Goal: Information Seeking & Learning: Learn about a topic

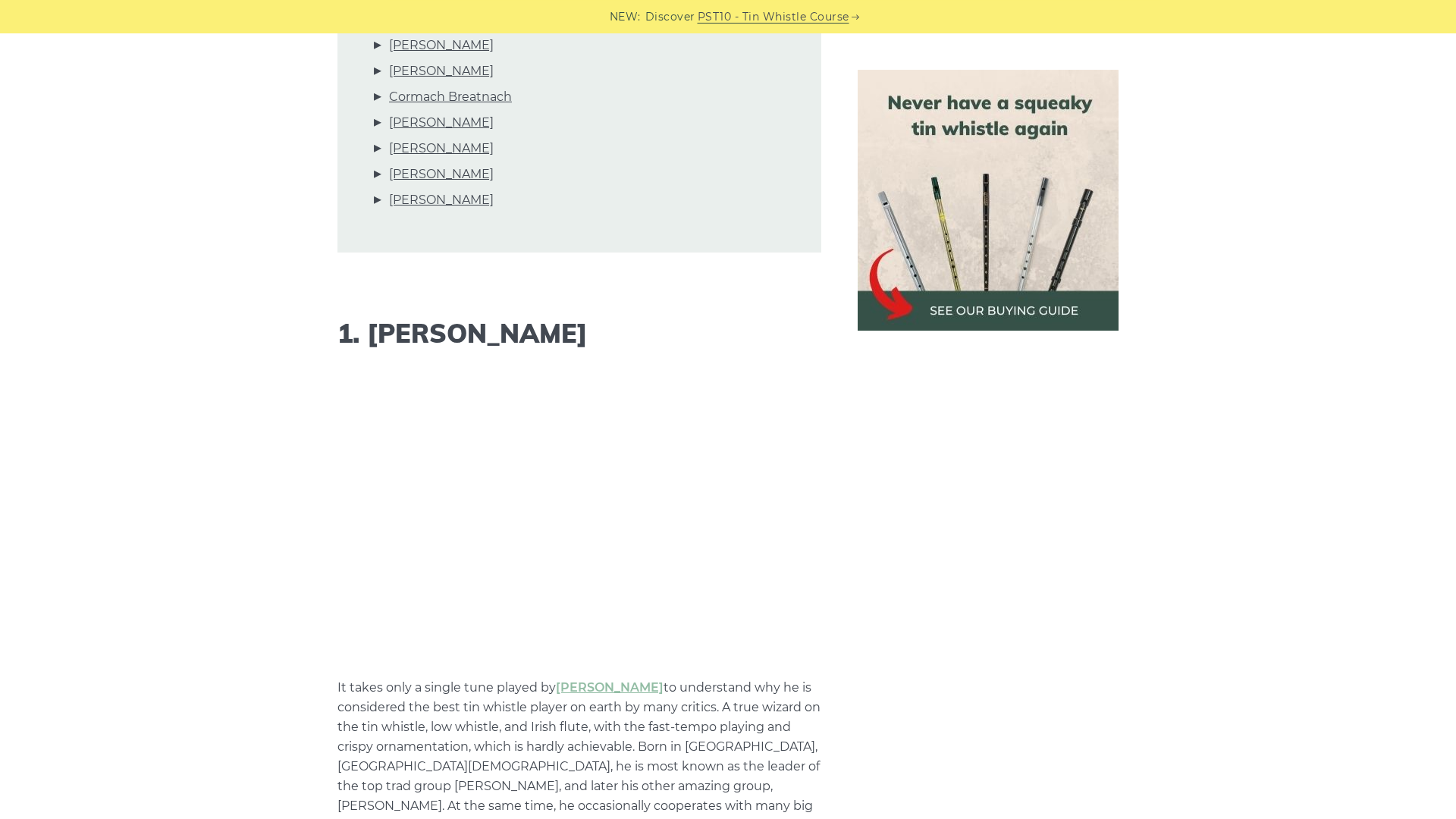
scroll to position [1123, 0]
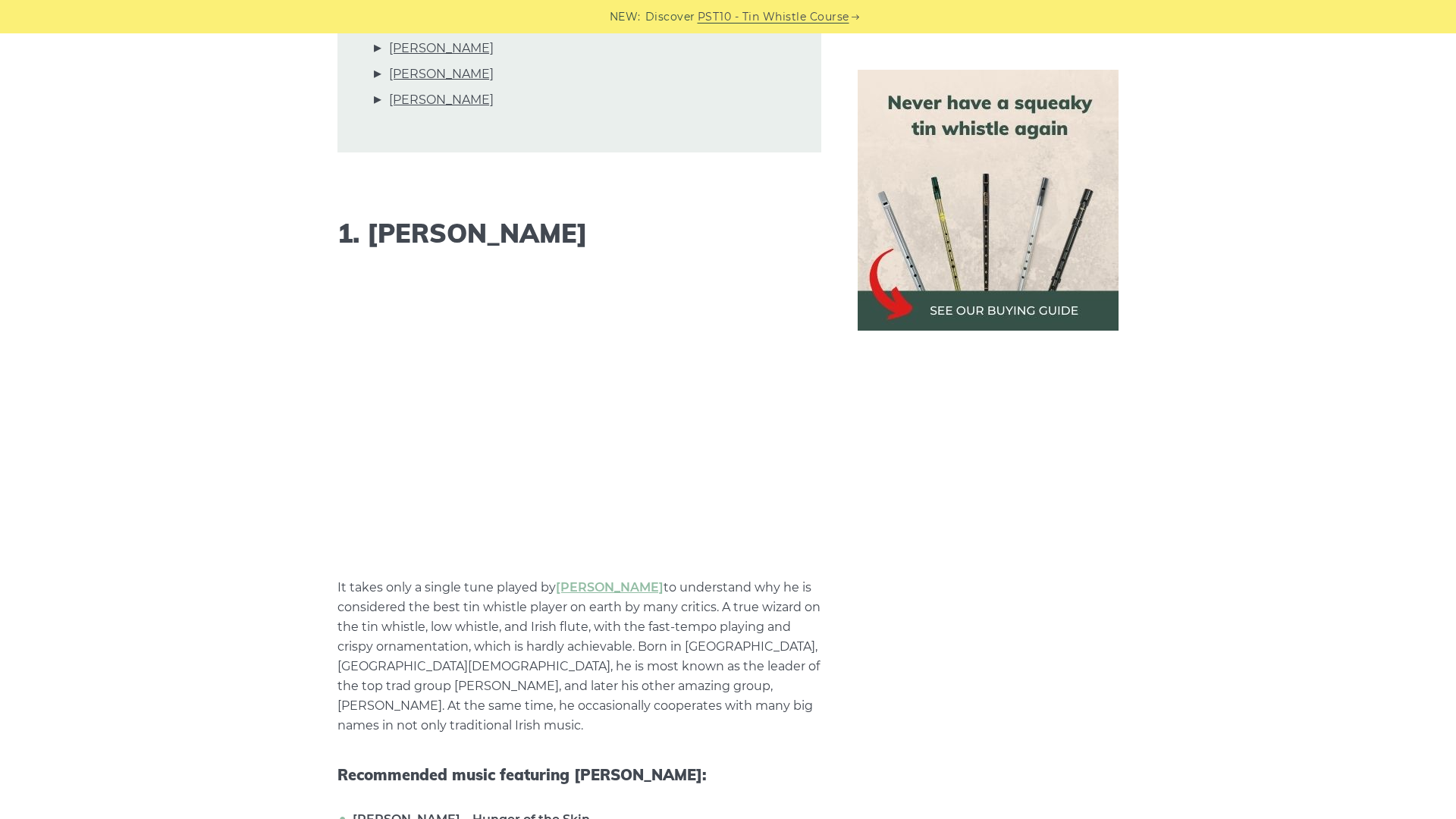
drag, startPoint x: 335, startPoint y: 243, endPoint x: 334, endPoint y: 234, distance: 9.1
click at [342, 236] on h2 "1. [PERSON_NAME]" at bounding box center [578, 233] width 484 height 31
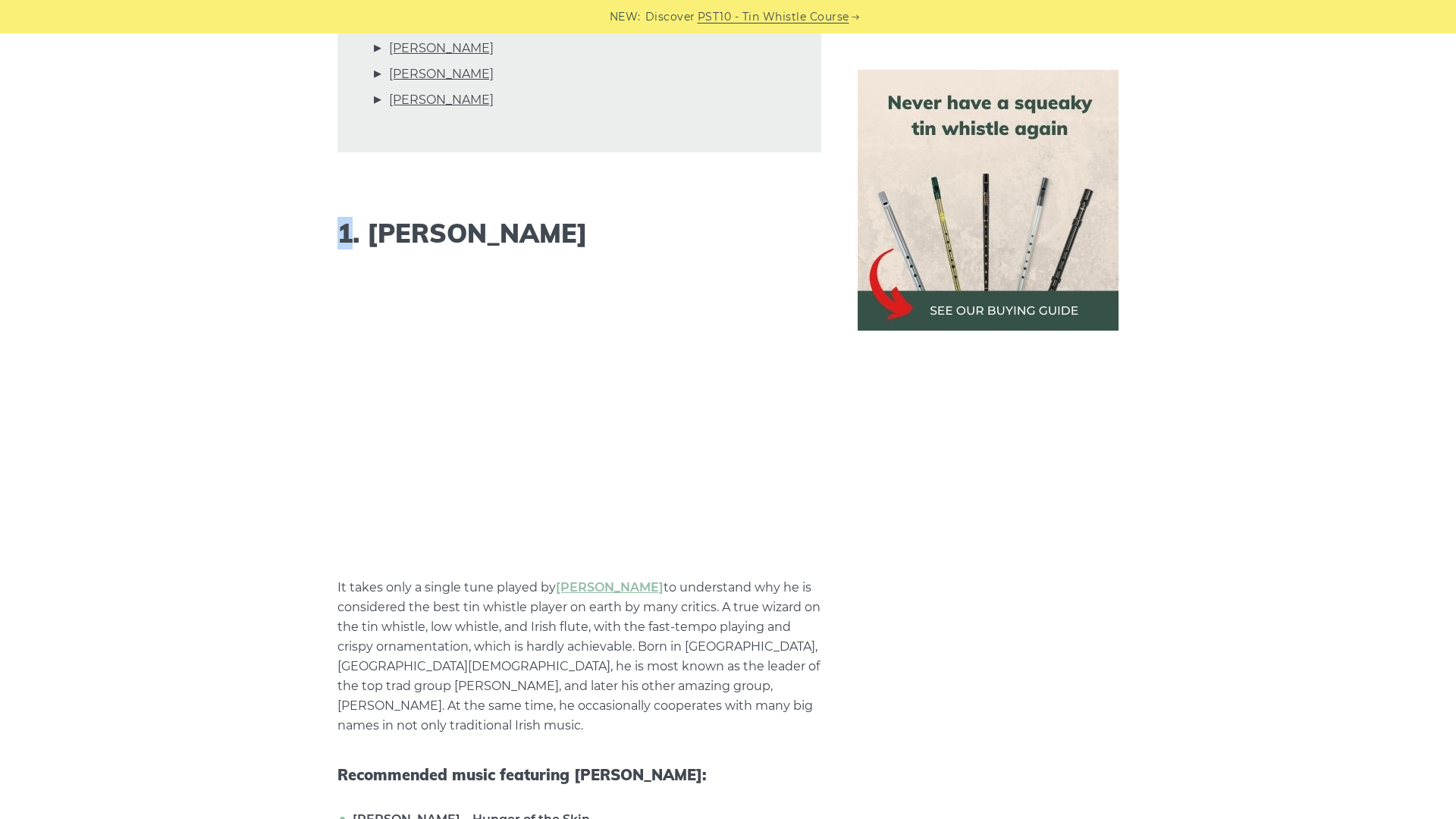
click at [350, 237] on h2 "1. [PERSON_NAME]" at bounding box center [578, 233] width 484 height 31
click at [351, 237] on h2 "1. [PERSON_NAME]" at bounding box center [578, 233] width 484 height 31
click at [353, 239] on h2 "1. [PERSON_NAME]" at bounding box center [578, 233] width 484 height 31
click at [374, 232] on h2 "1. [PERSON_NAME]" at bounding box center [578, 233] width 484 height 31
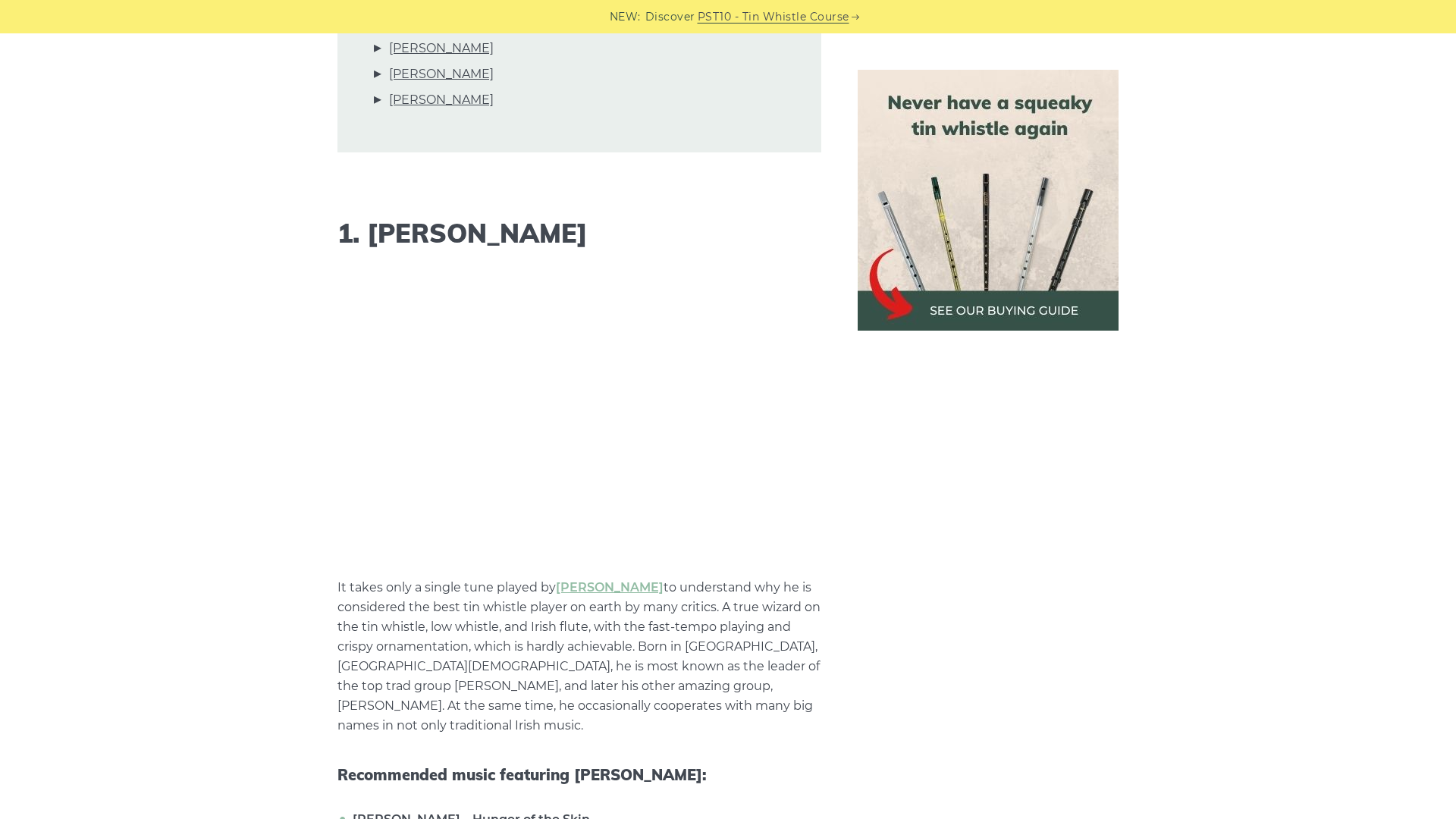
click at [378, 232] on h2 "1. [PERSON_NAME]" at bounding box center [578, 233] width 484 height 31
drag, startPoint x: 381, startPoint y: 226, endPoint x: 600, endPoint y: 217, distance: 219.2
drag, startPoint x: 367, startPoint y: 232, endPoint x: 635, endPoint y: 243, distance: 268.2
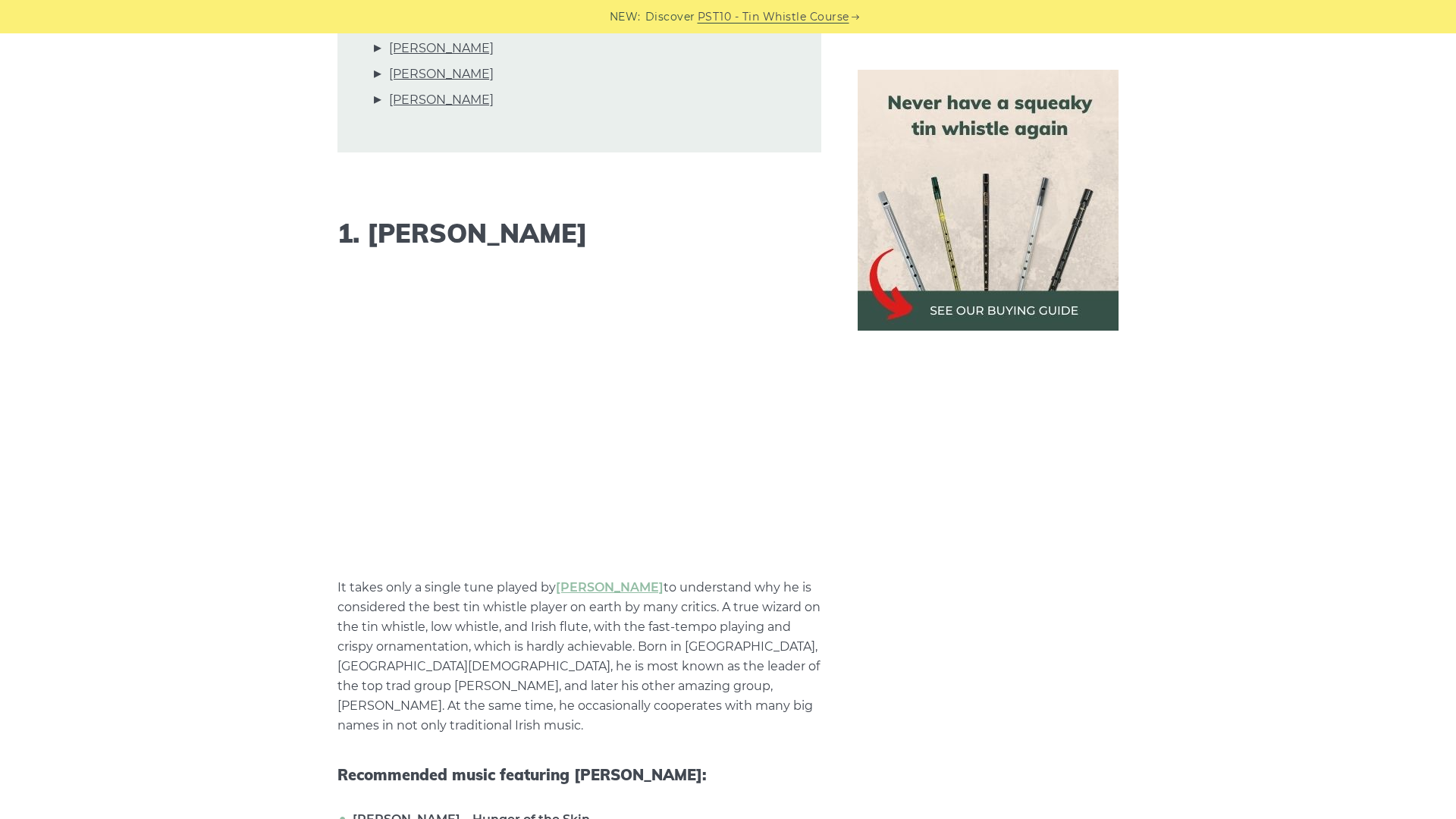
click at [635, 243] on h2 "1. [PERSON_NAME]" at bounding box center [578, 233] width 484 height 31
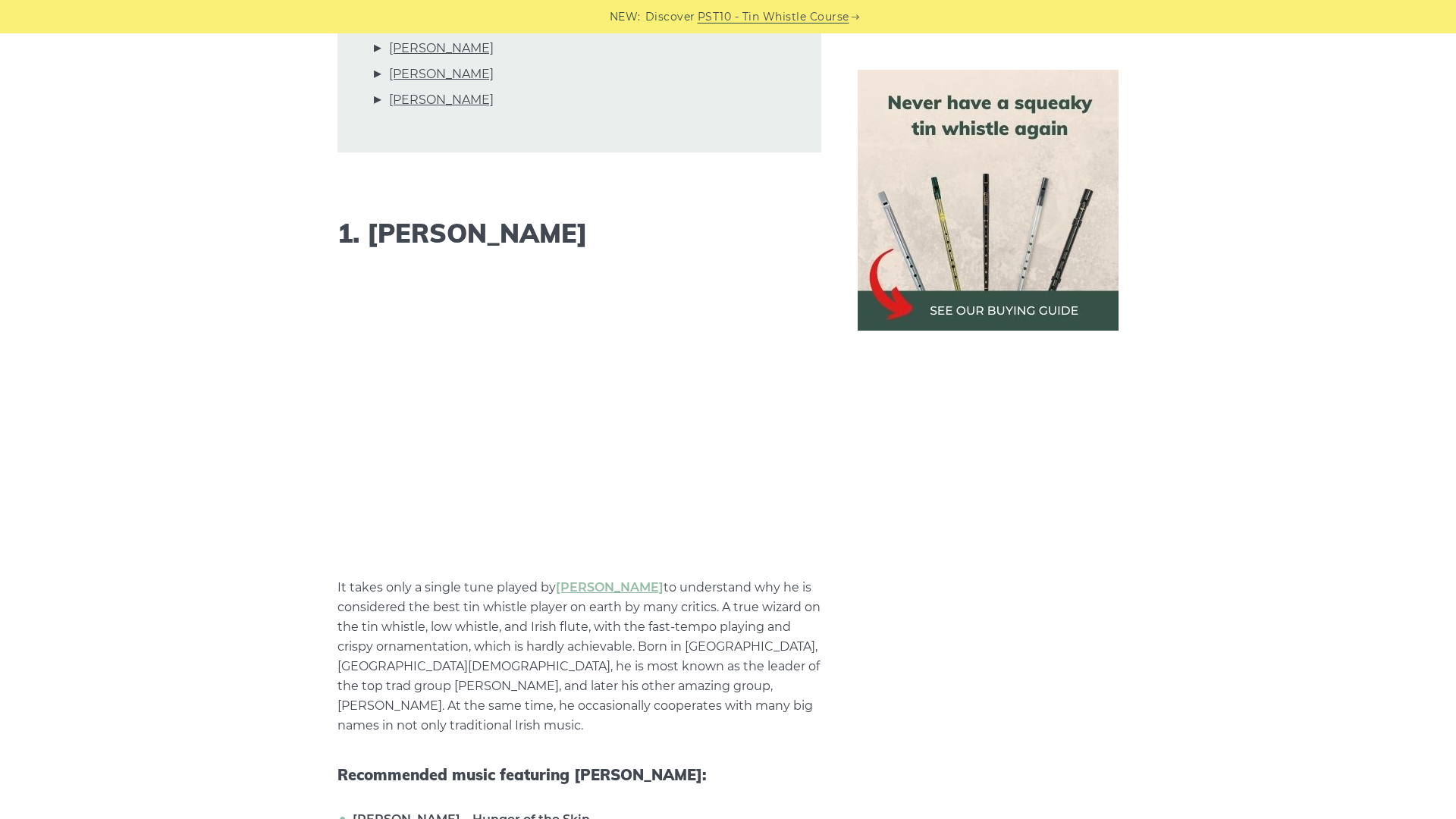
click at [343, 240] on h2 "1. [PERSON_NAME]" at bounding box center [578, 233] width 484 height 31
click at [342, 240] on h2 "1. [PERSON_NAME]" at bounding box center [578, 233] width 484 height 31
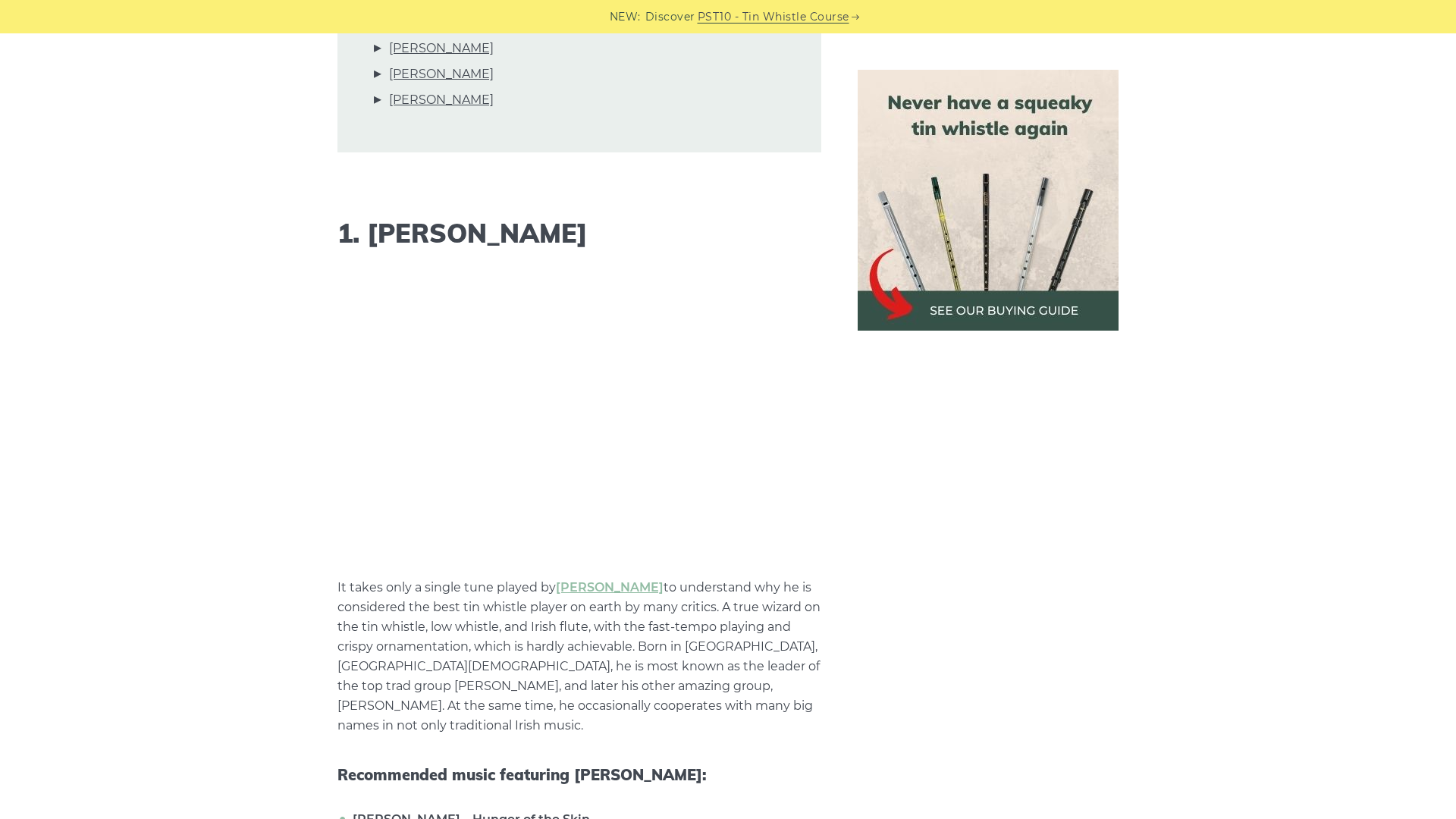
click at [342, 240] on h2 "1. [PERSON_NAME]" at bounding box center [578, 233] width 484 height 31
click at [342, 238] on h2 "1. [PERSON_NAME]" at bounding box center [578, 233] width 484 height 31
click at [389, 248] on h2 "1. [PERSON_NAME]" at bounding box center [578, 233] width 484 height 31
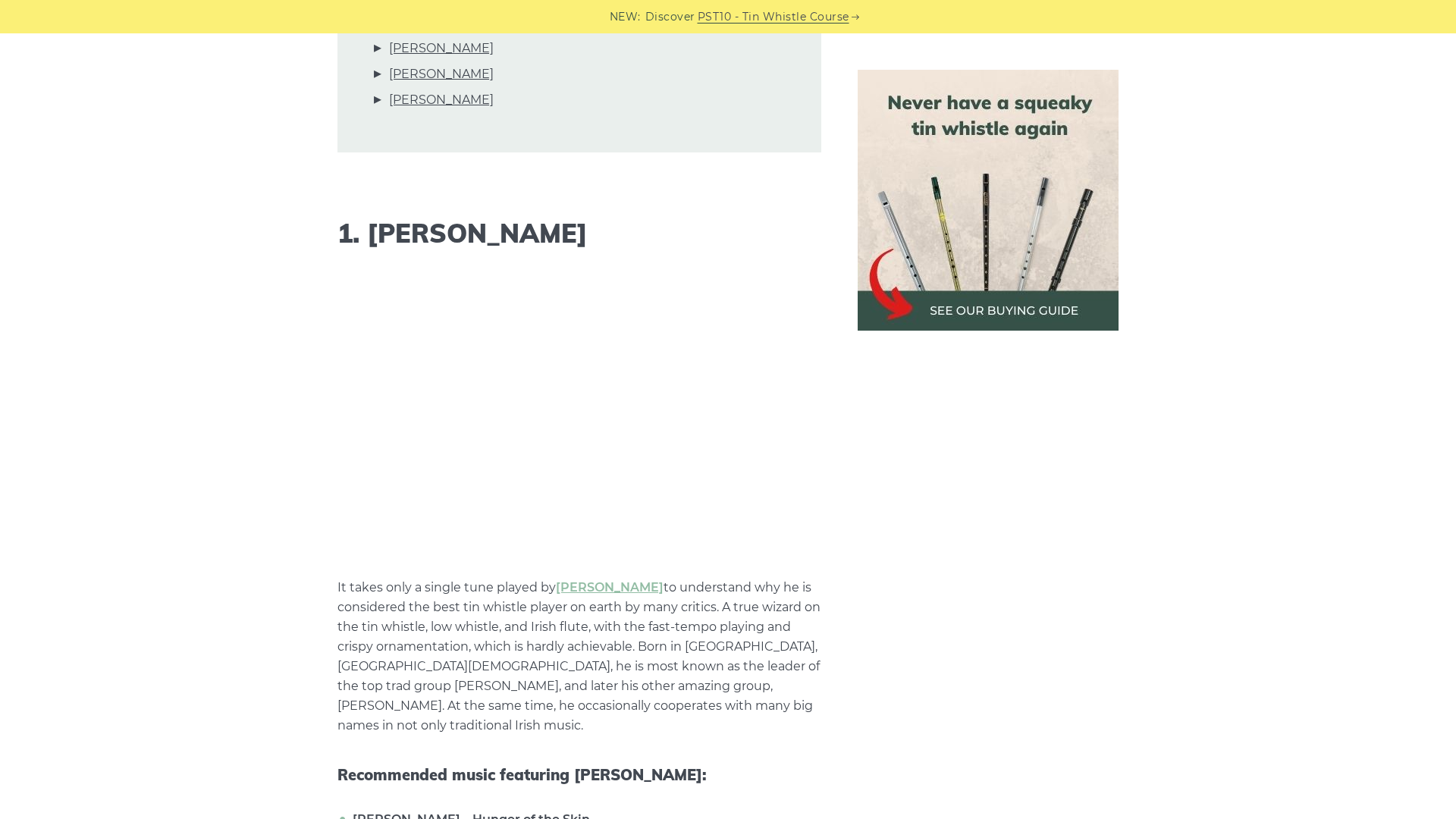
drag, startPoint x: 357, startPoint y: 228, endPoint x: 579, endPoint y: 237, distance: 222.2
click at [579, 237] on h2 "1. [PERSON_NAME]" at bounding box center [578, 233] width 484 height 31
drag, startPoint x: 369, startPoint y: 228, endPoint x: 604, endPoint y: 235, distance: 235.1
click at [594, 243] on h2 "1. [PERSON_NAME]" at bounding box center [578, 233] width 484 height 31
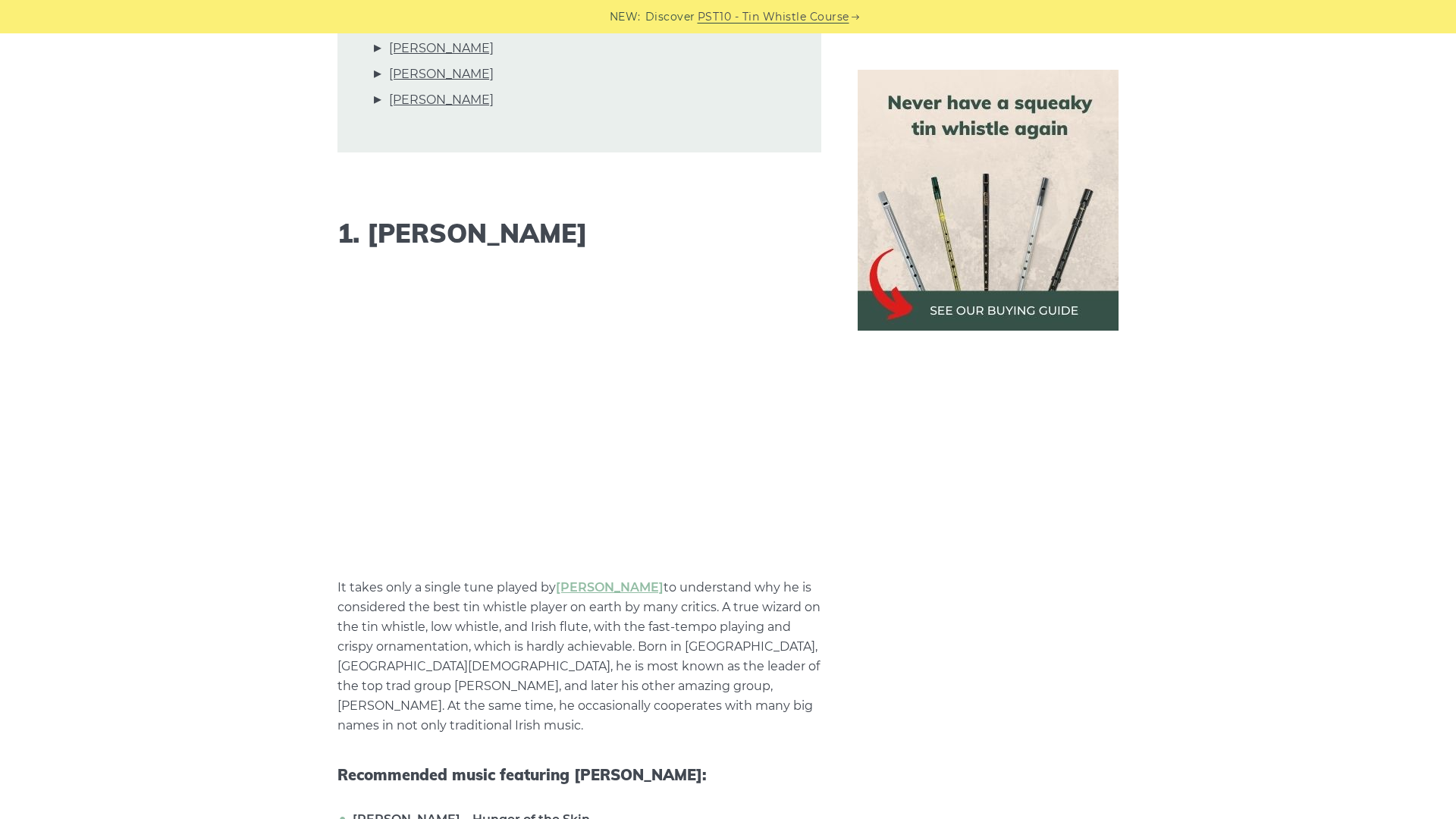
click at [604, 234] on h2 "1. [PERSON_NAME]" at bounding box center [578, 233] width 484 height 31
drag, startPoint x: 597, startPoint y: 232, endPoint x: 300, endPoint y: 241, distance: 297.1
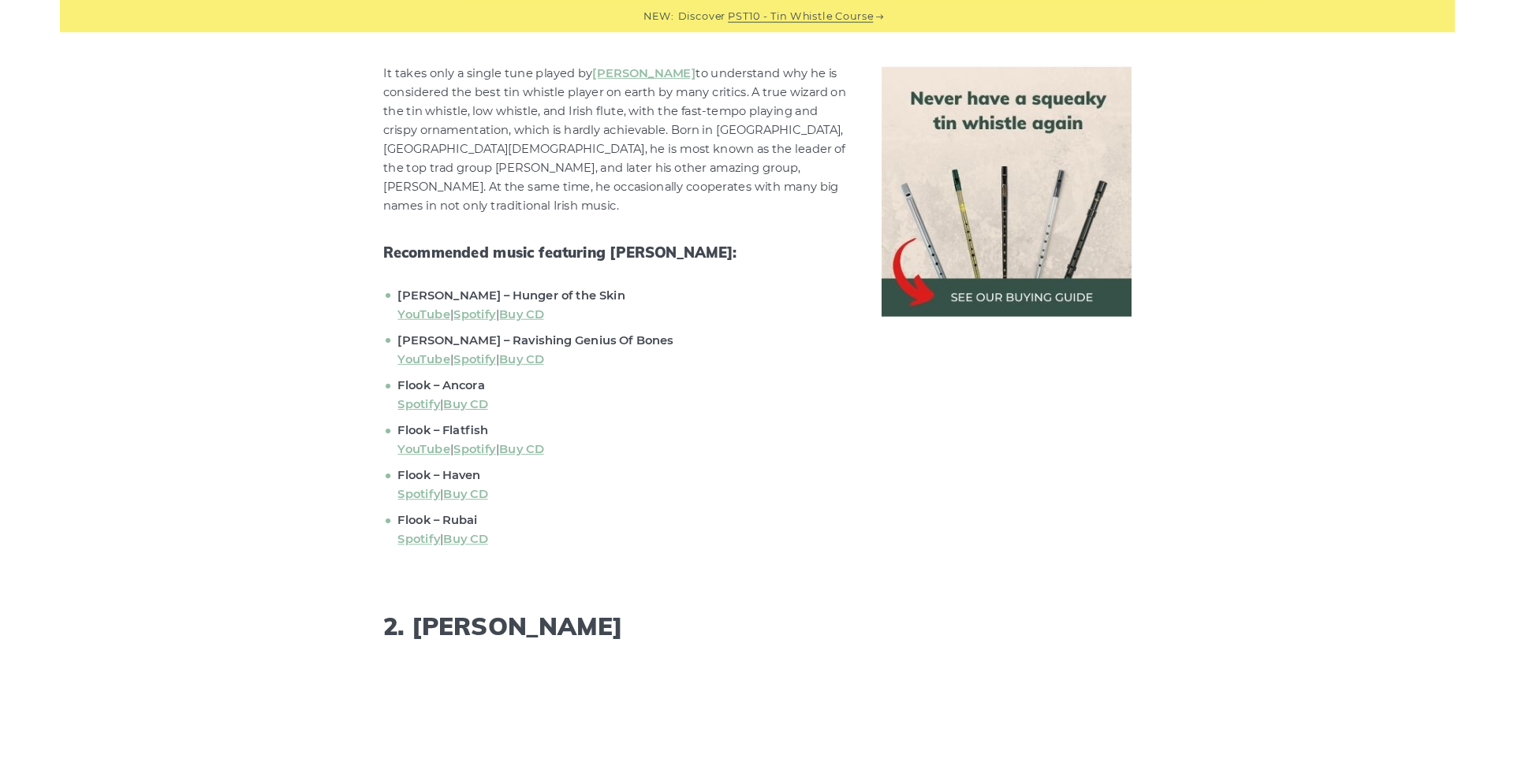
scroll to position [1707, 0]
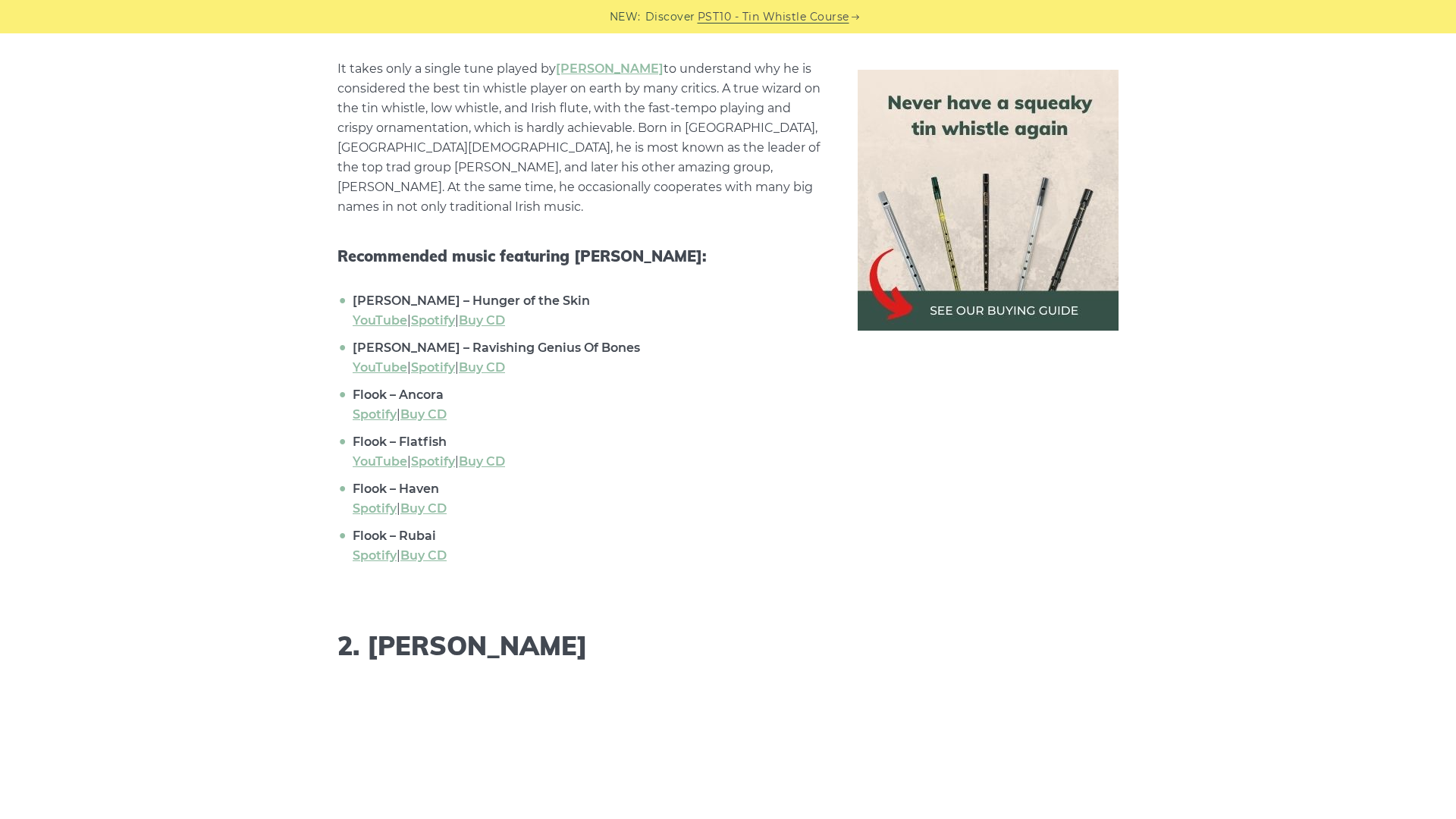
click at [341, 248] on span "Recommended music featuring [PERSON_NAME]:" at bounding box center [578, 256] width 484 height 19
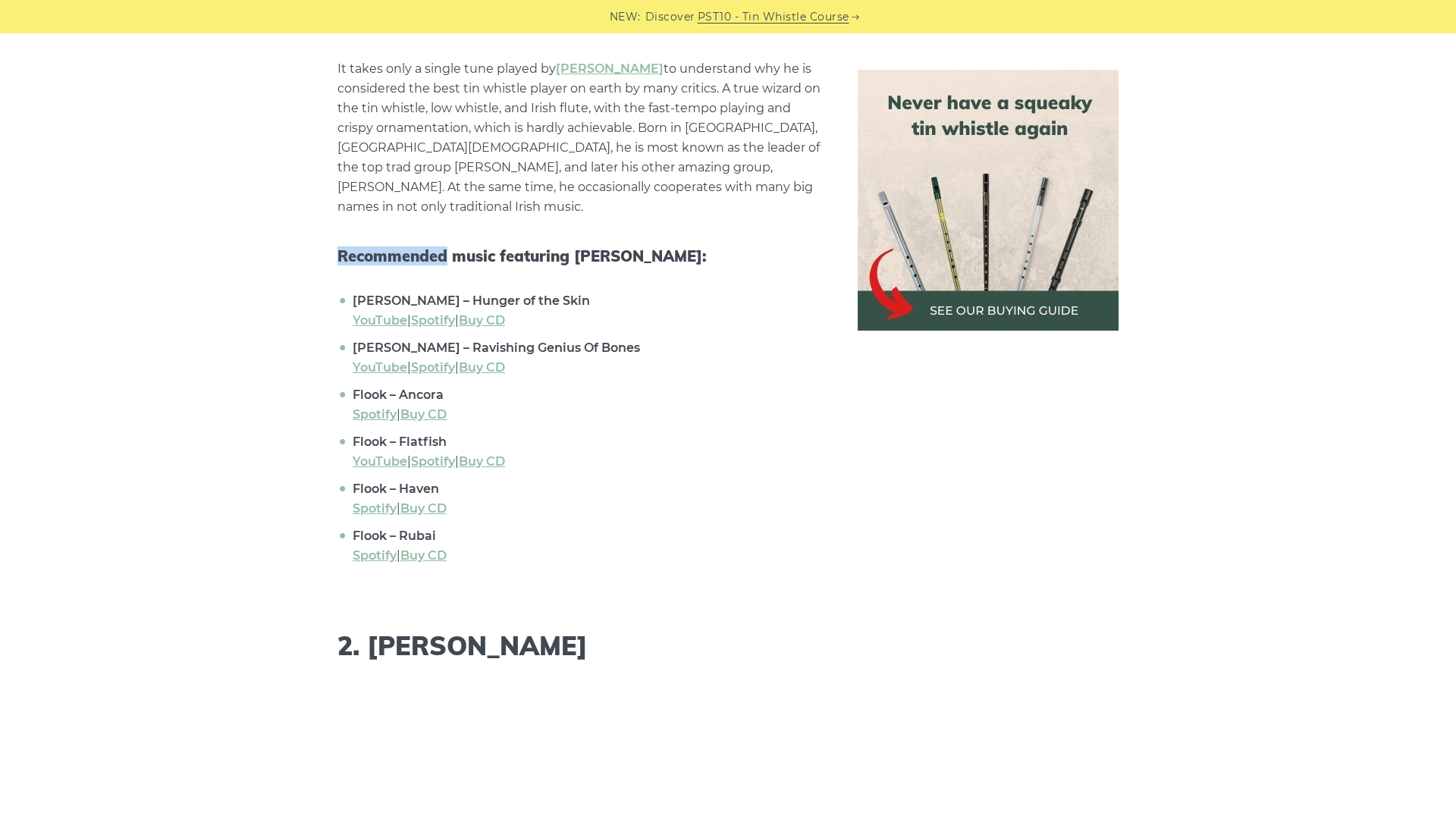
click at [341, 248] on span "Recommended music featuring [PERSON_NAME]:" at bounding box center [578, 256] width 484 height 19
